Goal: Information Seeking & Learning: Stay updated

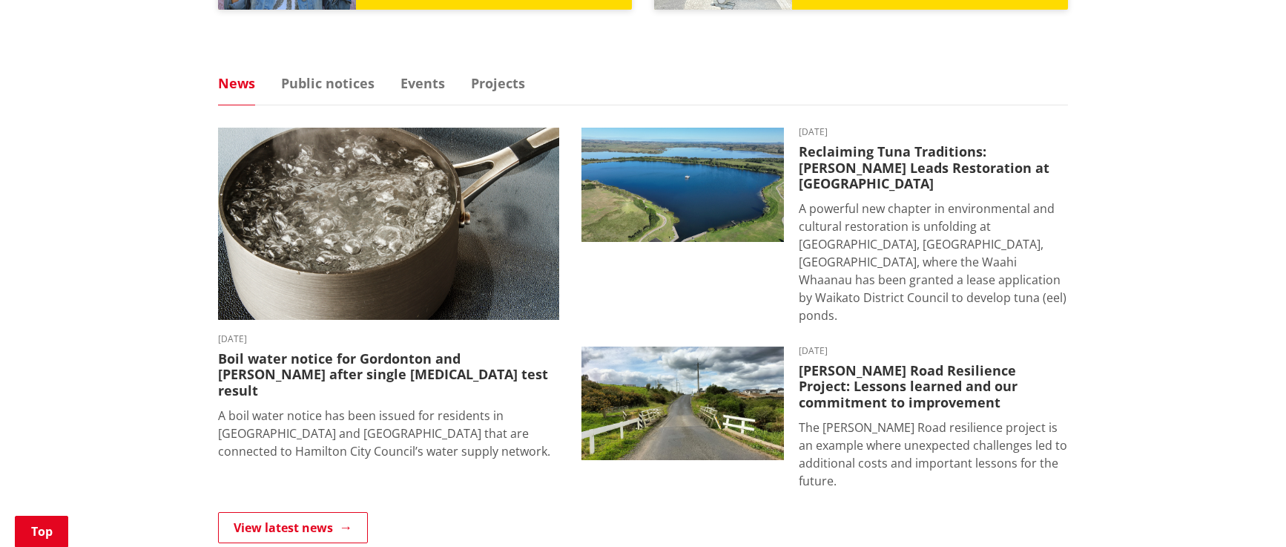
scroll to position [1061, 0]
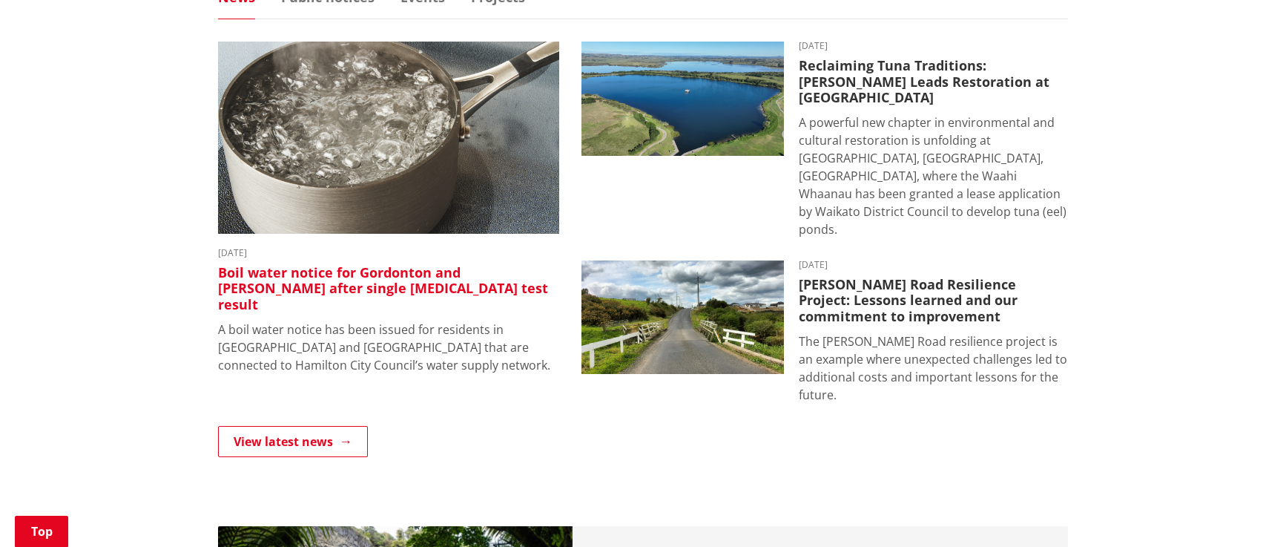
click at [349, 275] on h3 "Boil water notice for Gordonton and [PERSON_NAME] after single [MEDICAL_DATA] t…" at bounding box center [388, 289] width 341 height 48
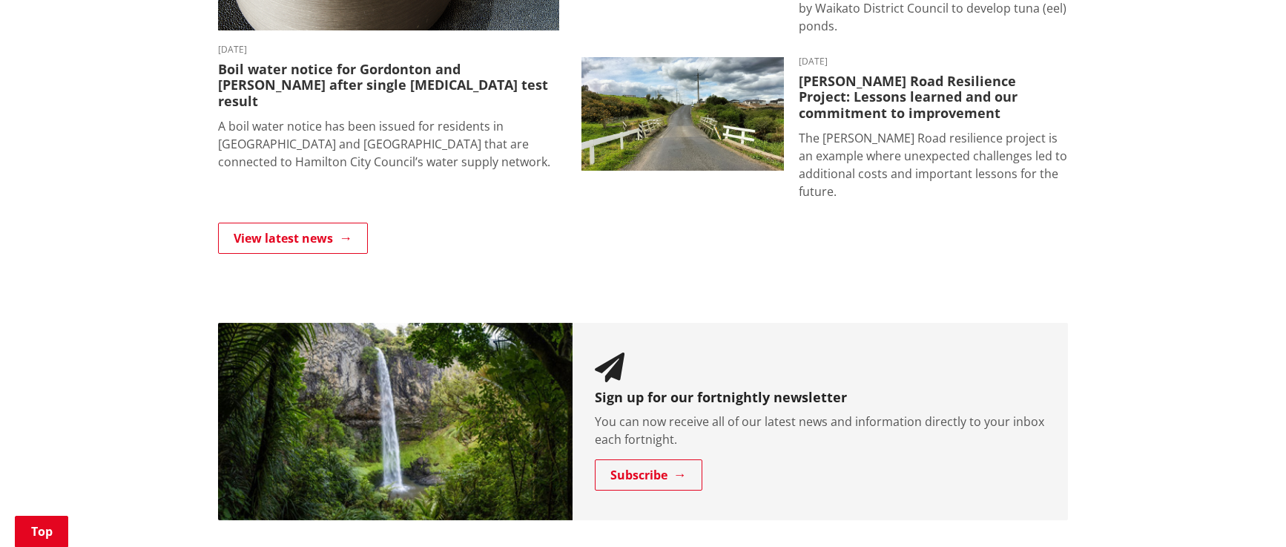
scroll to position [952, 0]
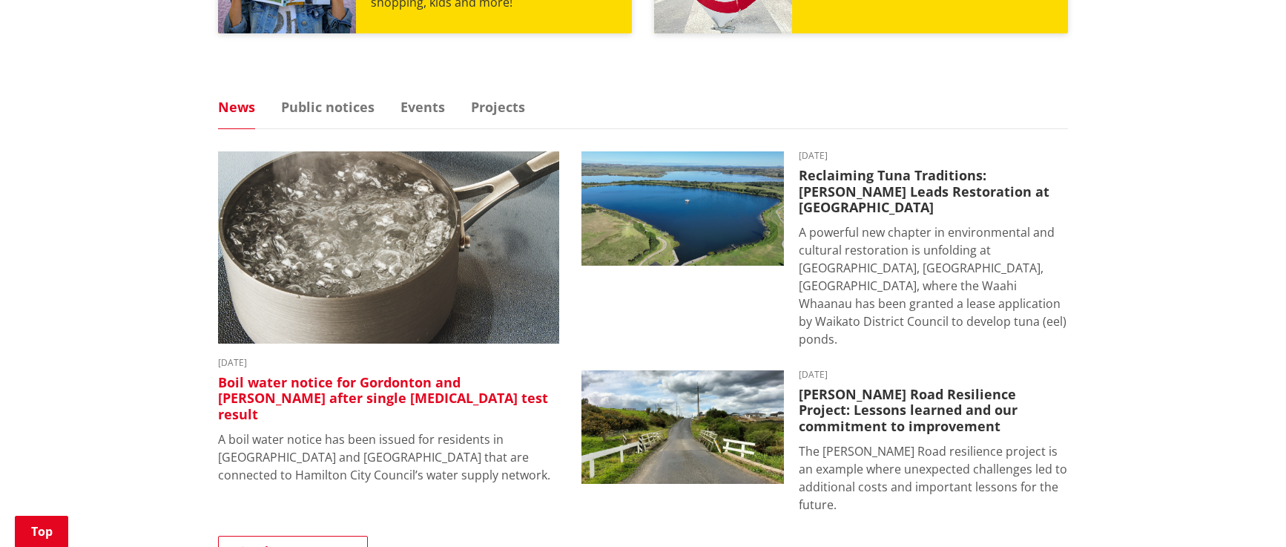
click at [325, 276] on img at bounding box center [388, 247] width 341 height 192
